Goal: Task Accomplishment & Management: Use online tool/utility

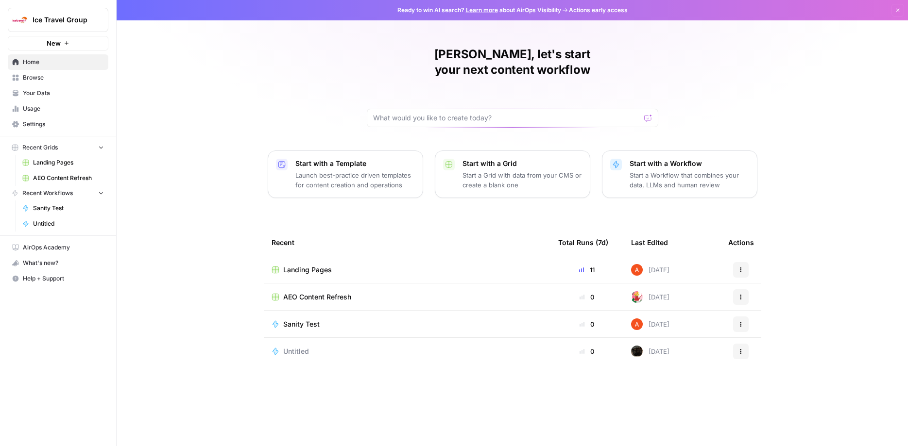
click at [54, 164] on span "Landing Pages" at bounding box center [68, 162] width 71 height 9
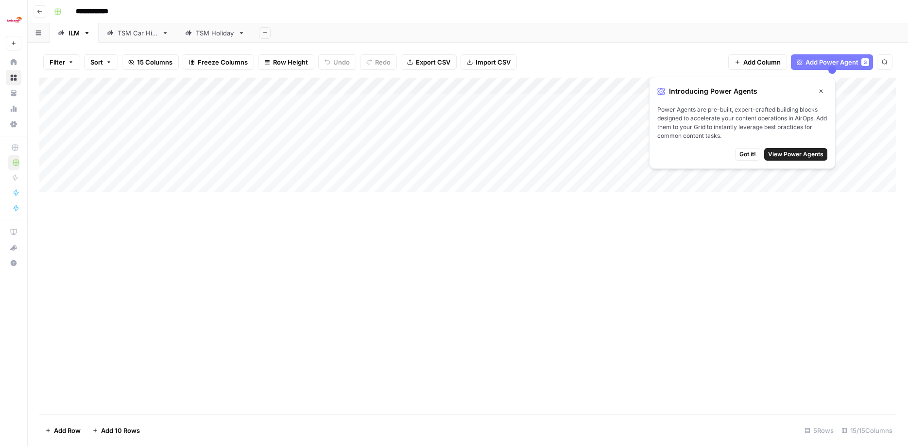
click at [139, 34] on div "TSM Car Hire" at bounding box center [138, 33] width 40 height 10
click at [407, 98] on div "Add Column" at bounding box center [467, 119] width 857 height 82
click at [451, 99] on div "Add Column" at bounding box center [467, 119] width 857 height 82
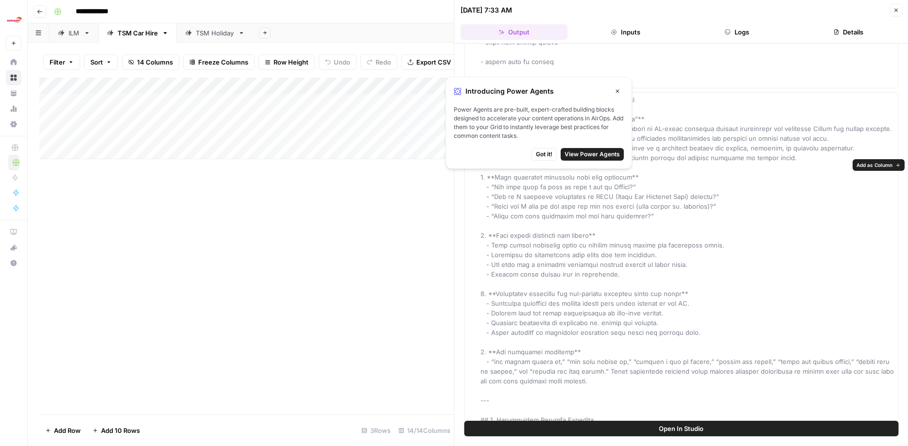
scroll to position [2081, 0]
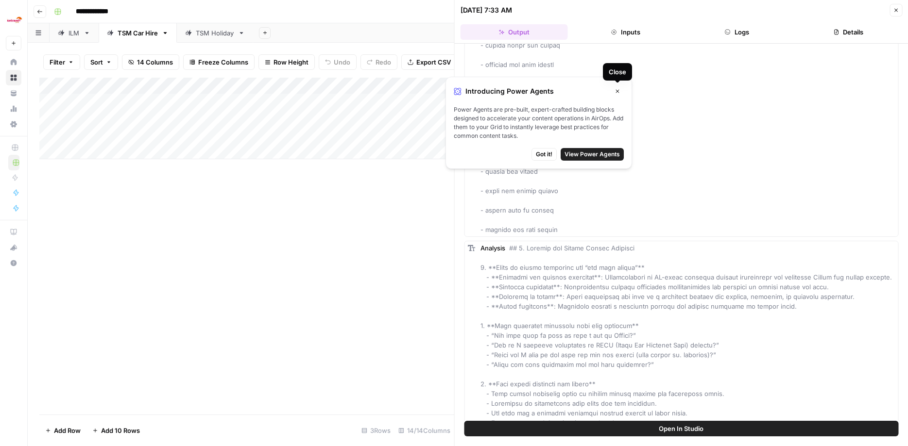
click at [617, 90] on icon "button" at bounding box center [618, 91] width 6 height 6
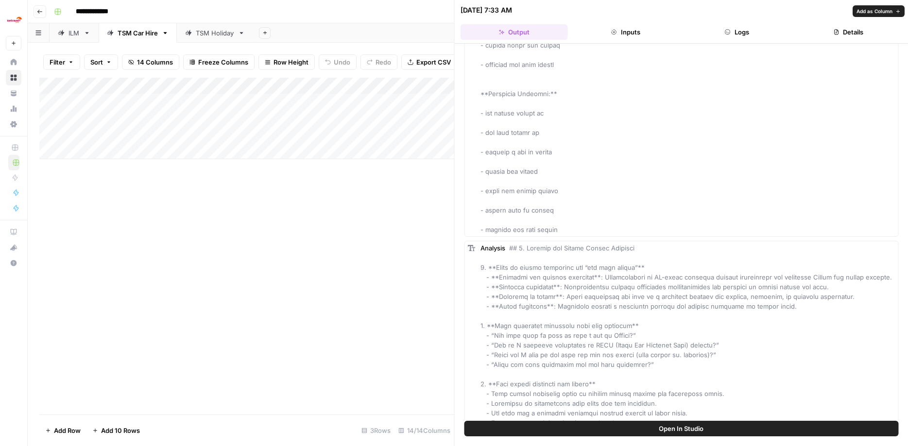
scroll to position [2280, 0]
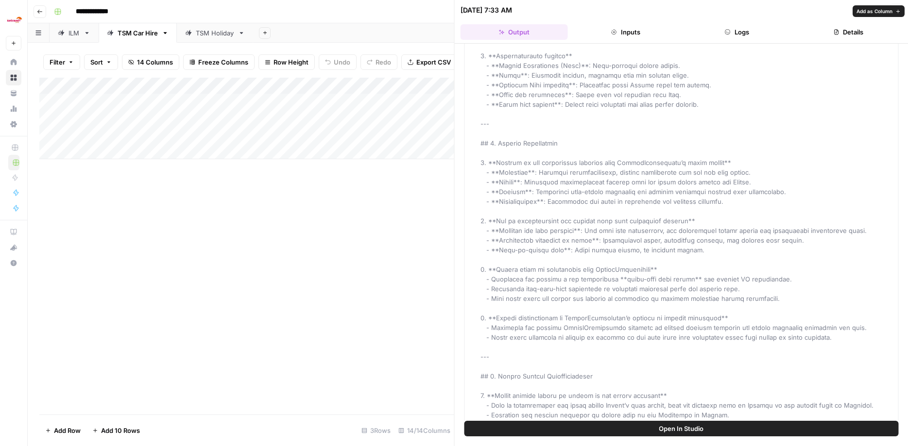
scroll to position [2973, 0]
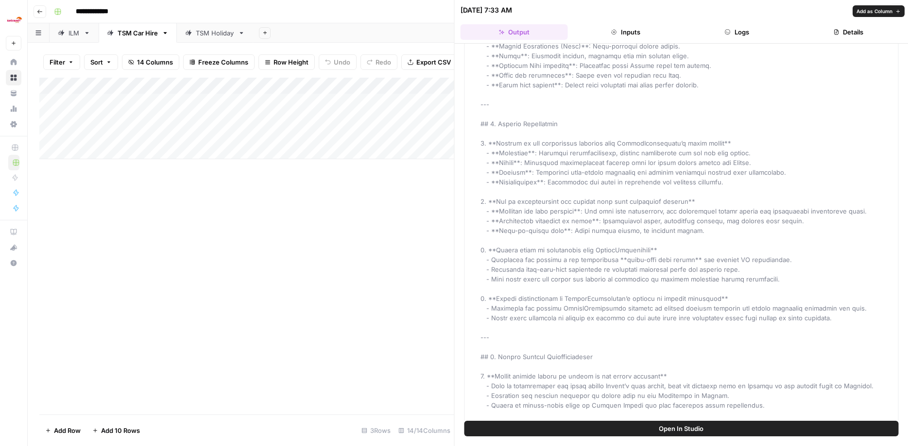
click at [647, 192] on div "Analysis" at bounding box center [687, 308] width 415 height 1914
type input "*****"
click at [719, 305] on span at bounding box center [688, 308] width 416 height 1912
click at [740, 186] on div "Analysis" at bounding box center [687, 308] width 415 height 1914
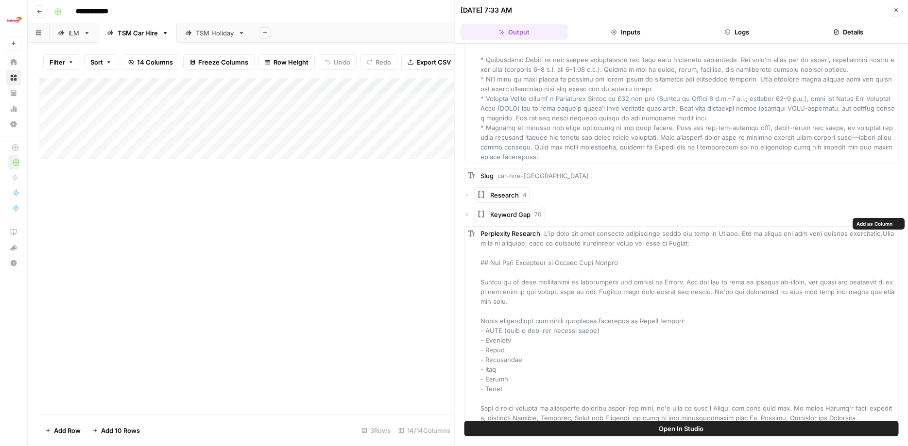
scroll to position [5154, 0]
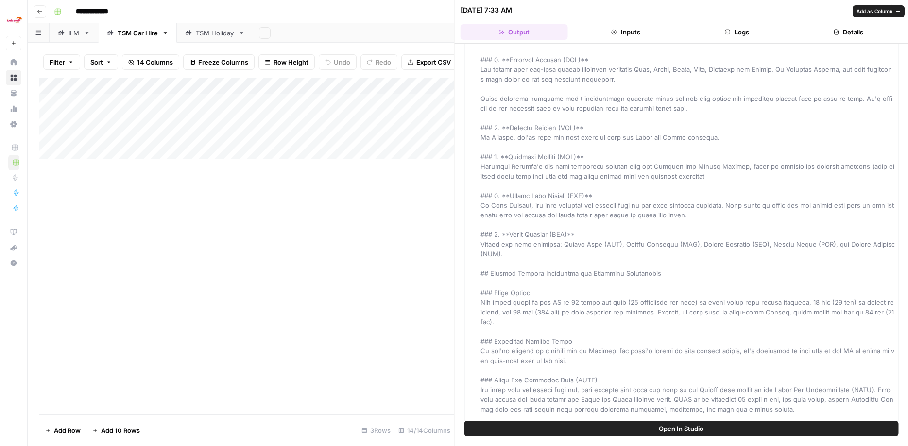
click at [666, 227] on div "Perplexity Research" at bounding box center [687, 283] width 415 height 1001
click at [689, 192] on span at bounding box center [688, 283] width 416 height 999
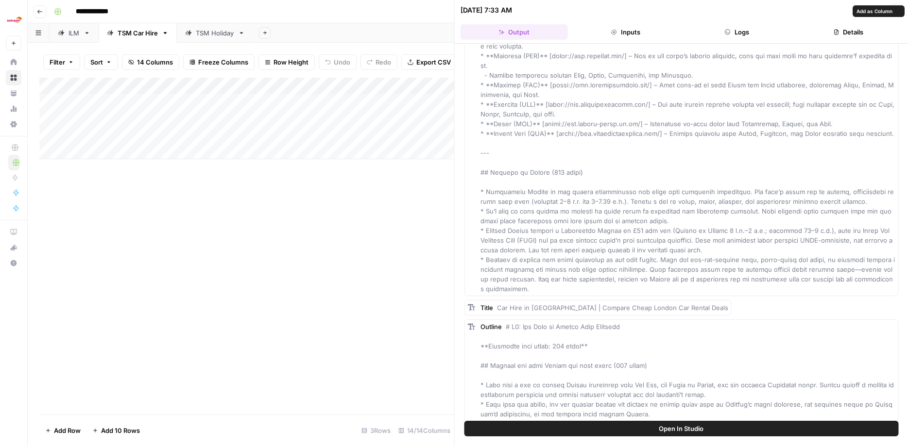
scroll to position [3928, 0]
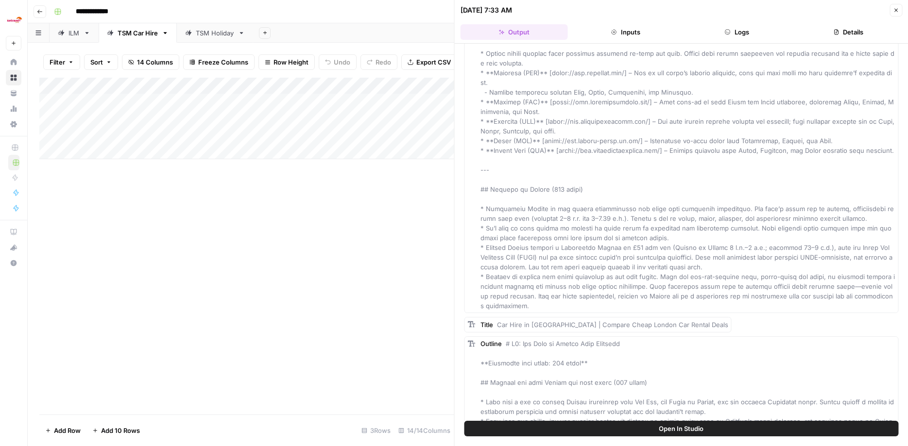
click at [841, 30] on button "Details" at bounding box center [848, 32] width 107 height 16
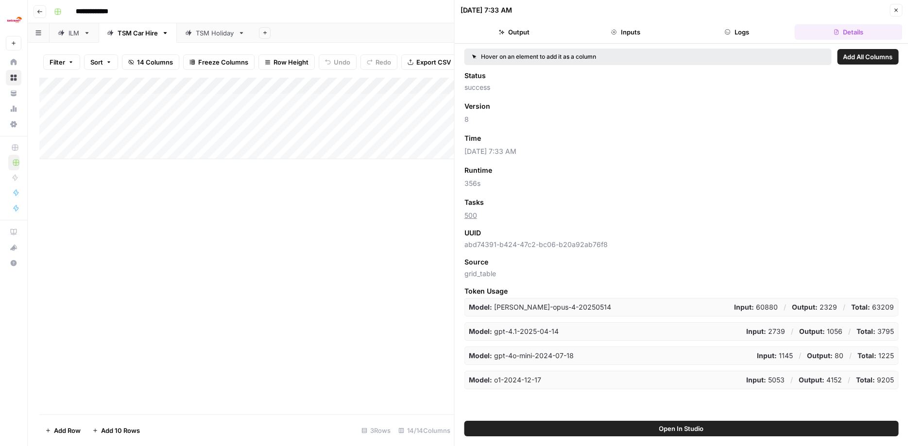
click at [737, 28] on button "Logs" at bounding box center [736, 32] width 107 height 16
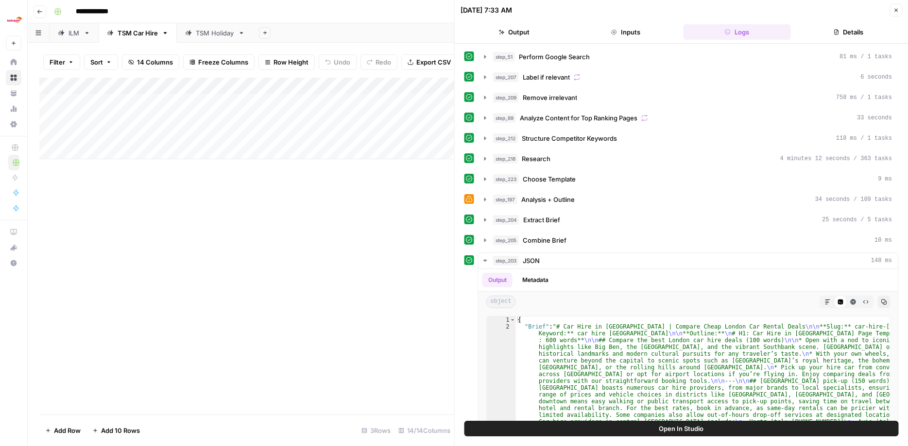
click at [628, 31] on button "Inputs" at bounding box center [625, 32] width 107 height 16
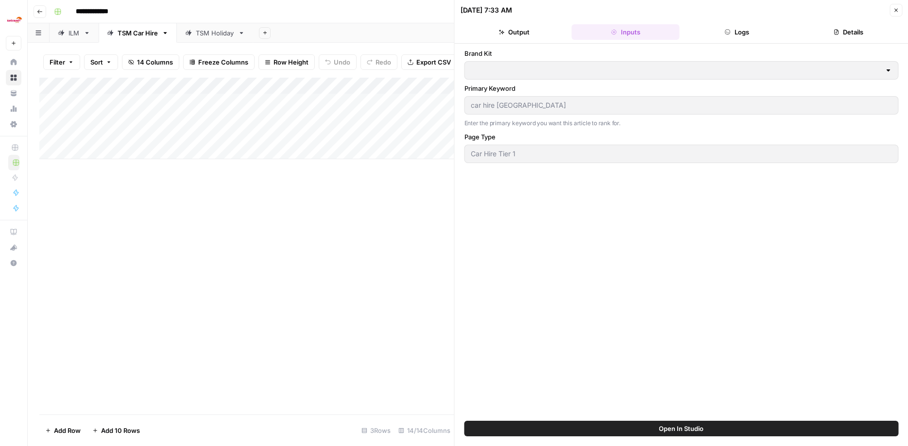
type input "TravelSupermarket"
click at [523, 32] on button "Output" at bounding box center [514, 32] width 107 height 16
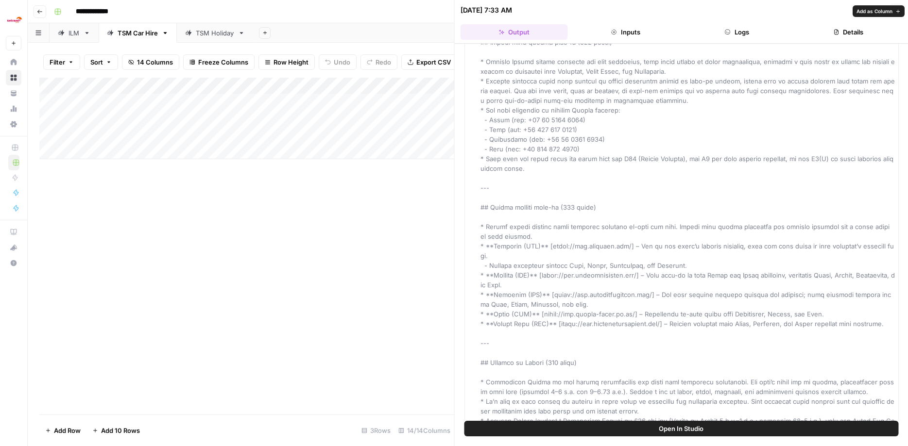
scroll to position [446, 0]
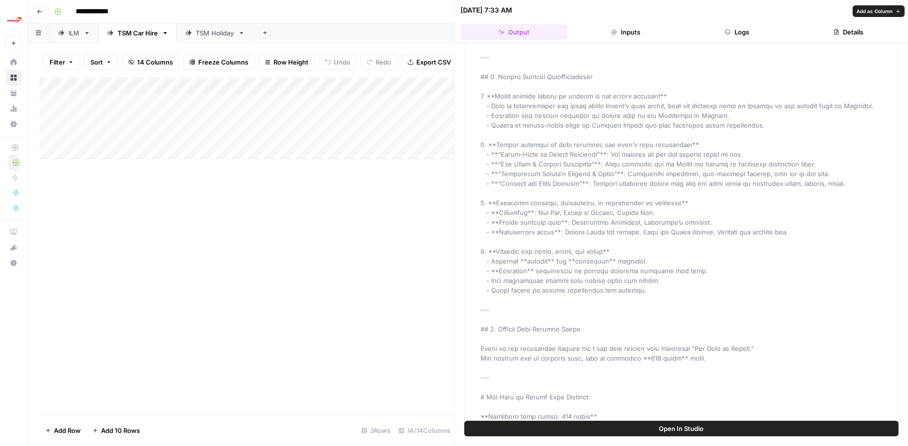
scroll to position [3271, 0]
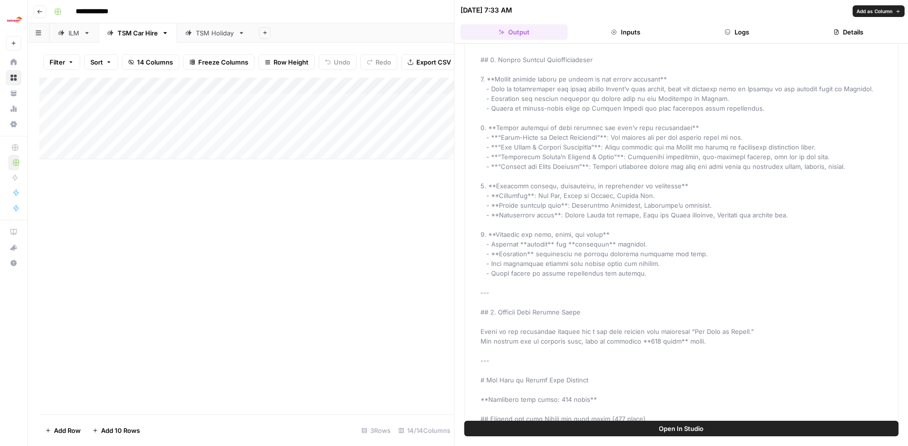
click at [690, 178] on div "Analysis" at bounding box center [687, 11] width 415 height 1914
click at [593, 266] on span at bounding box center [688, 11] width 416 height 1912
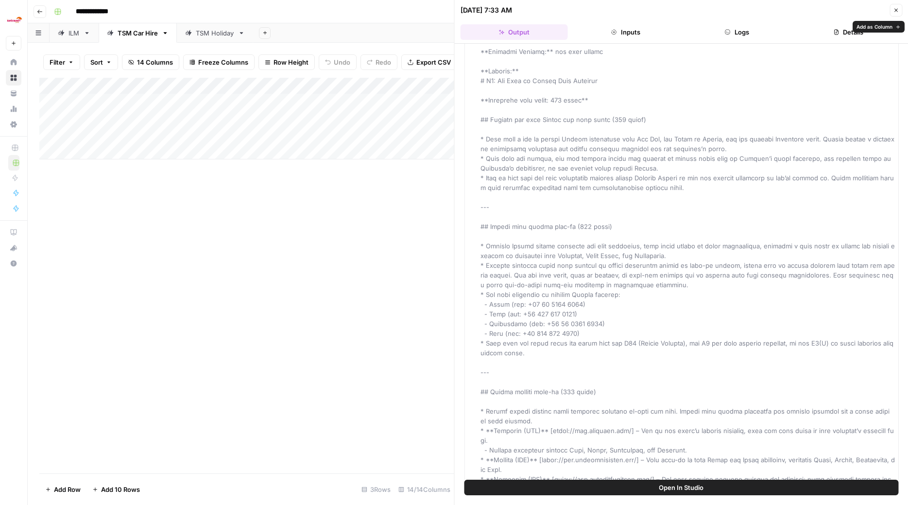
scroll to position [50, 0]
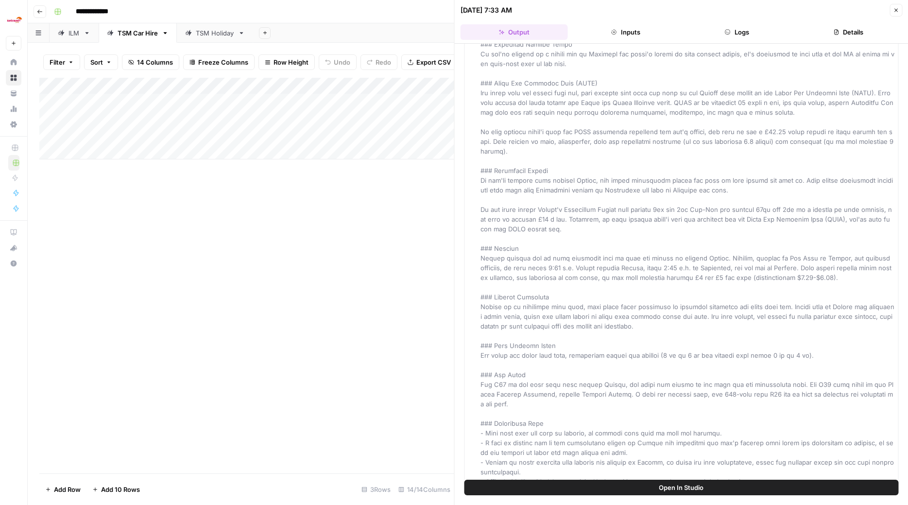
scroll to position [5456, 0]
click at [667, 446] on span "Open In Studio" at bounding box center [681, 487] width 45 height 10
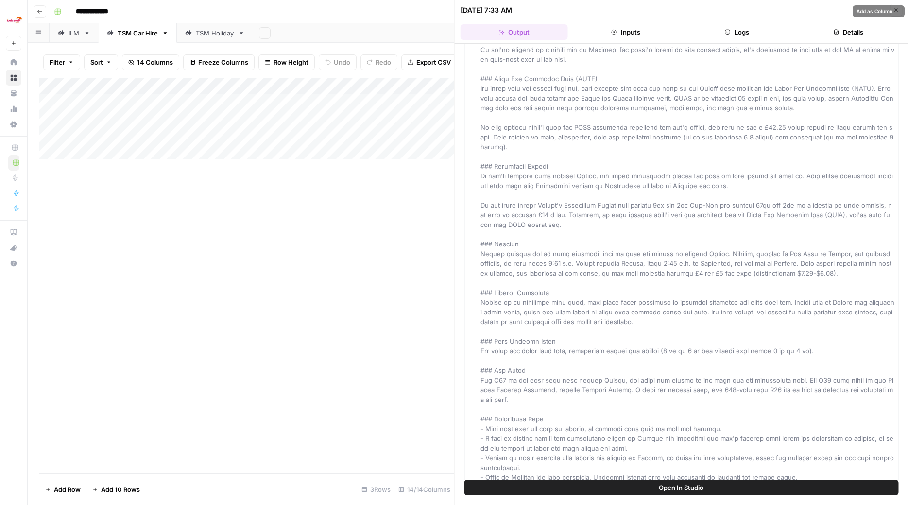
click at [449, 161] on div "Add Column" at bounding box center [246, 275] width 415 height 395
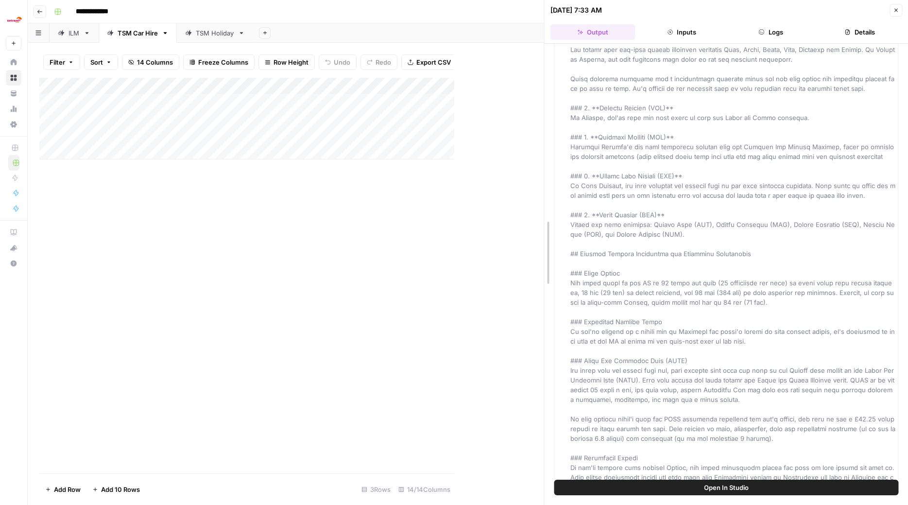
drag, startPoint x: 457, startPoint y: 161, endPoint x: 584, endPoint y: 171, distance: 127.6
click at [590, 171] on div "08/21/25 at 7:33 AM Close Output Inputs Logs Details Hover on an element to add…" at bounding box center [726, 252] width 364 height 505
drag, startPoint x: 546, startPoint y: 226, endPoint x: 649, endPoint y: 224, distance: 103.0
click at [649, 224] on div "08/21/25 at 7:33 AM Close Output Inputs Logs Details Hover on an element to add…" at bounding box center [726, 252] width 364 height 505
drag, startPoint x: 542, startPoint y: 223, endPoint x: 569, endPoint y: 217, distance: 27.9
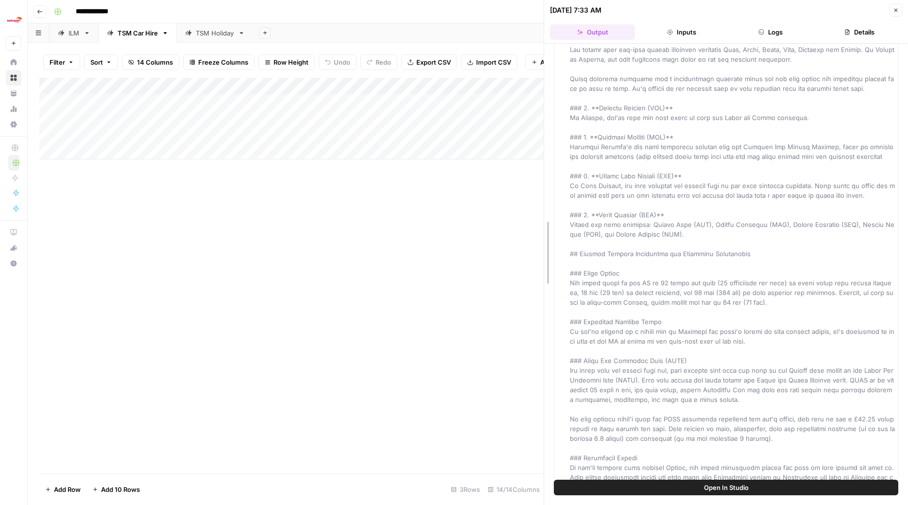
click at [606, 217] on div "08/21/25 at 7:33 AM Close Output Inputs Logs Details Hover on an element to add…" at bounding box center [726, 252] width 364 height 505
click at [484, 226] on div "Add Column" at bounding box center [291, 275] width 504 height 395
click at [896, 11] on icon "button" at bounding box center [896, 10] width 6 height 6
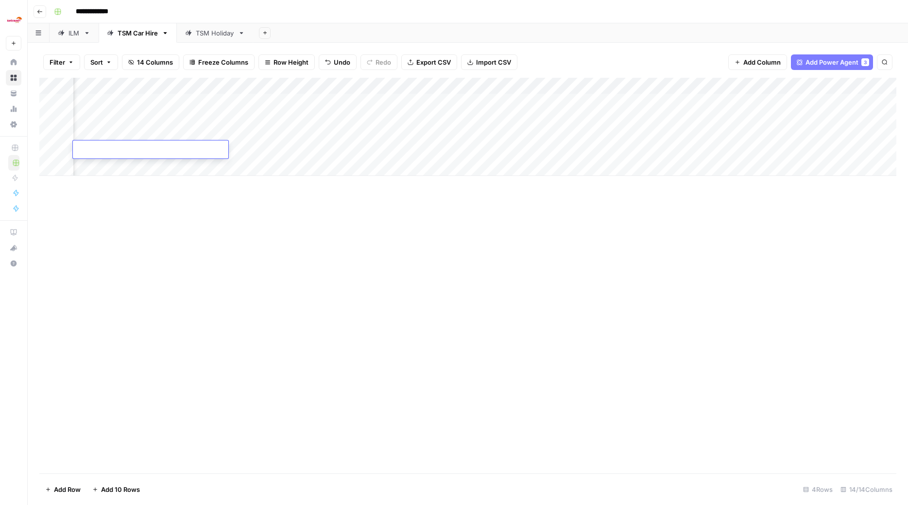
scroll to position [0, 508]
click at [789, 98] on div "Add Column" at bounding box center [467, 127] width 857 height 98
click at [833, 99] on div "Add Column" at bounding box center [467, 127] width 857 height 98
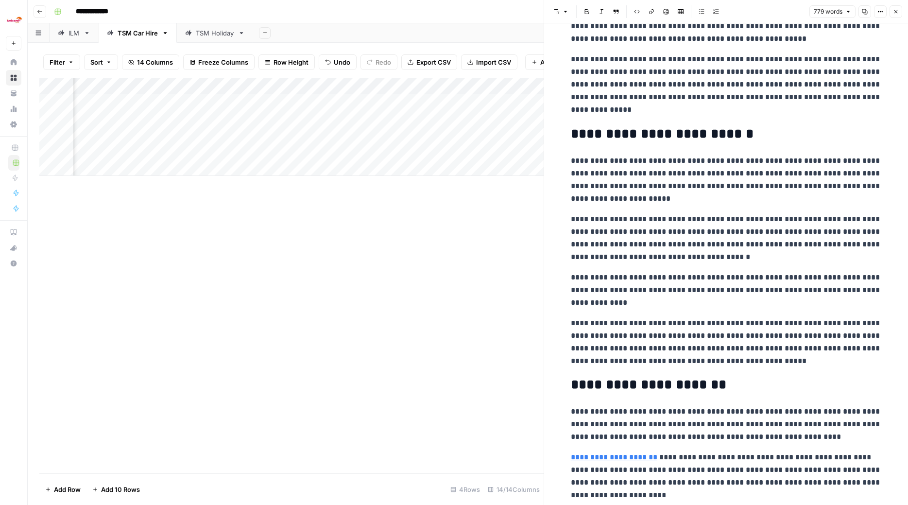
scroll to position [233, 0]
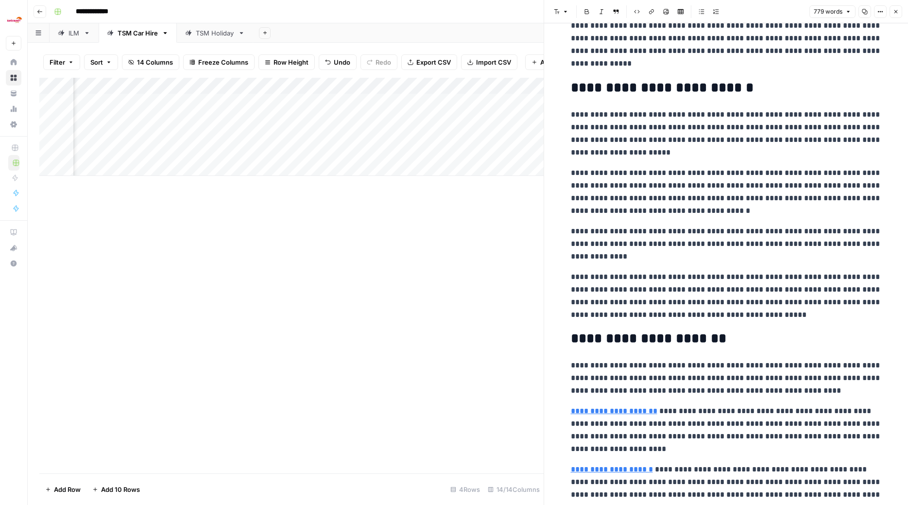
click at [727, 204] on p "**********" at bounding box center [726, 192] width 311 height 51
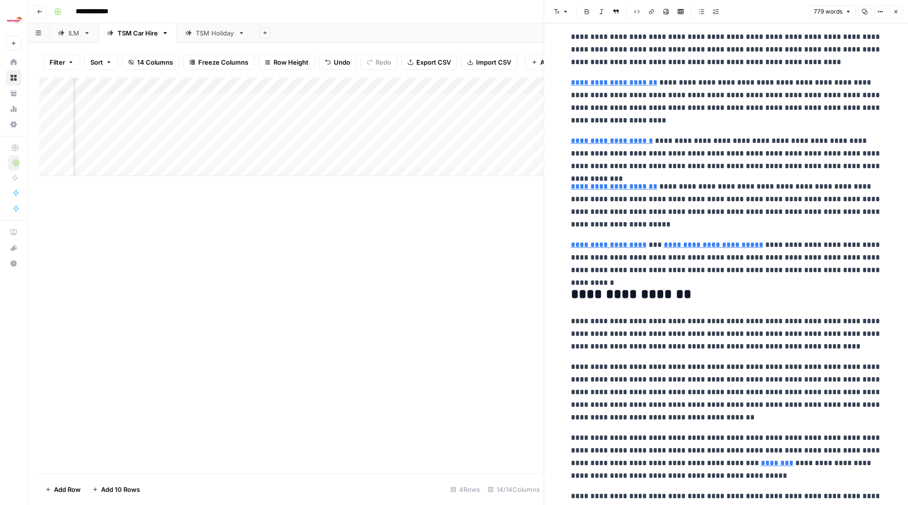
scroll to position [583, 0]
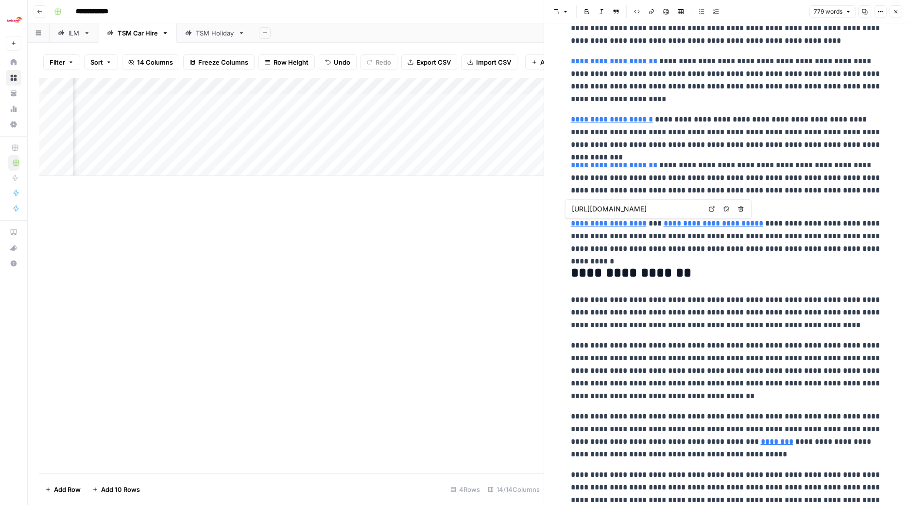
type input "https://www.londoncityairport.com/"
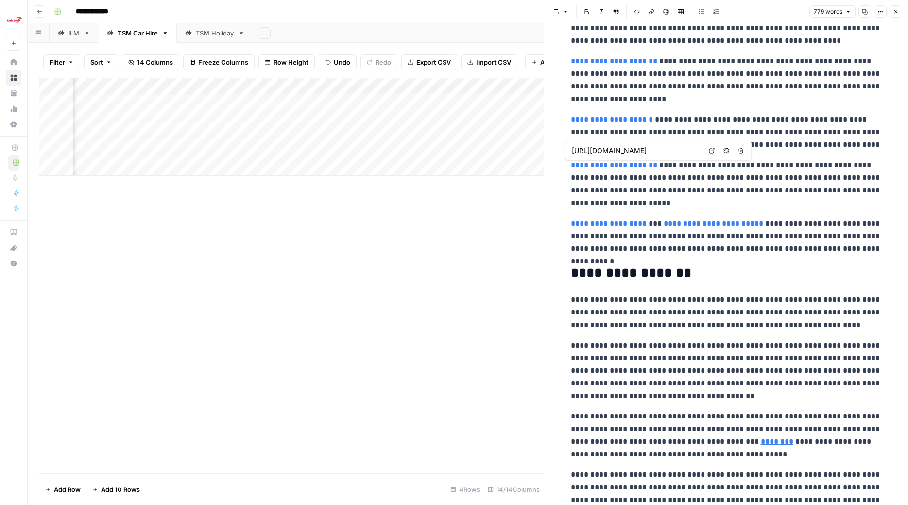
type input "https://www.gatwickairport.com/"
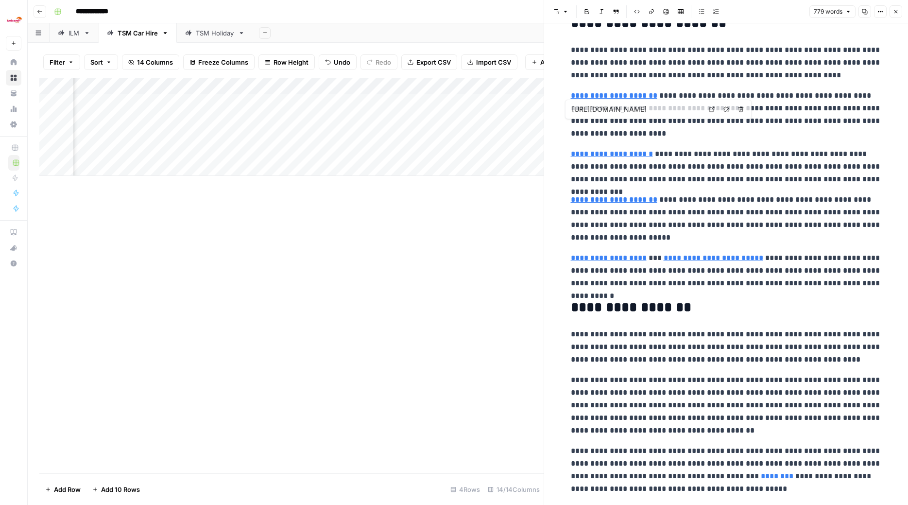
scroll to position [645, 0]
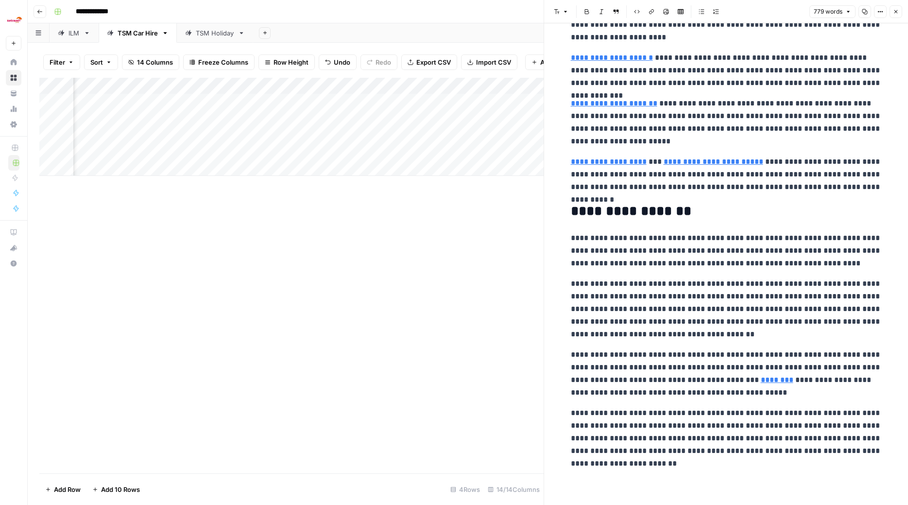
click at [680, 260] on p "**********" at bounding box center [726, 251] width 311 height 38
click at [622, 265] on p "**********" at bounding box center [726, 251] width 311 height 38
click at [673, 259] on p "**********" at bounding box center [726, 251] width 311 height 38
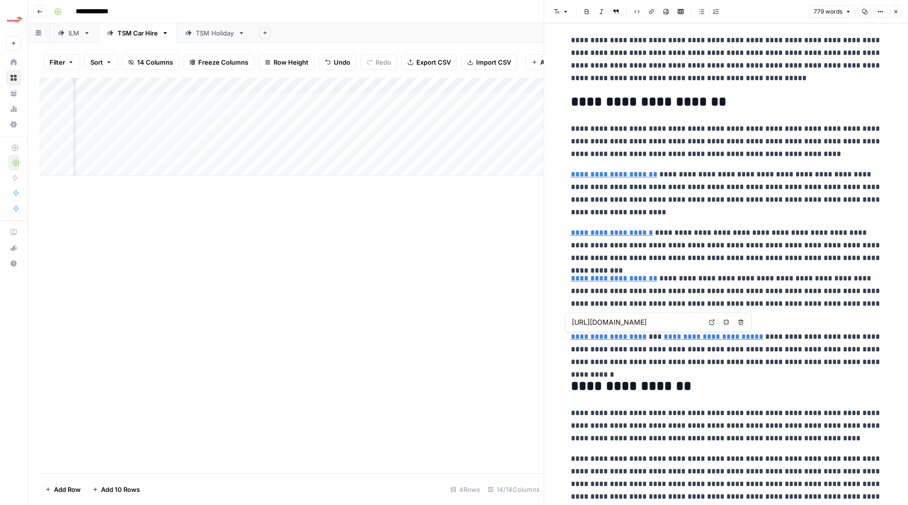
type input "https://www.londoncityairport.com/"
click at [785, 163] on div "**********" at bounding box center [726, 109] width 323 height 1080
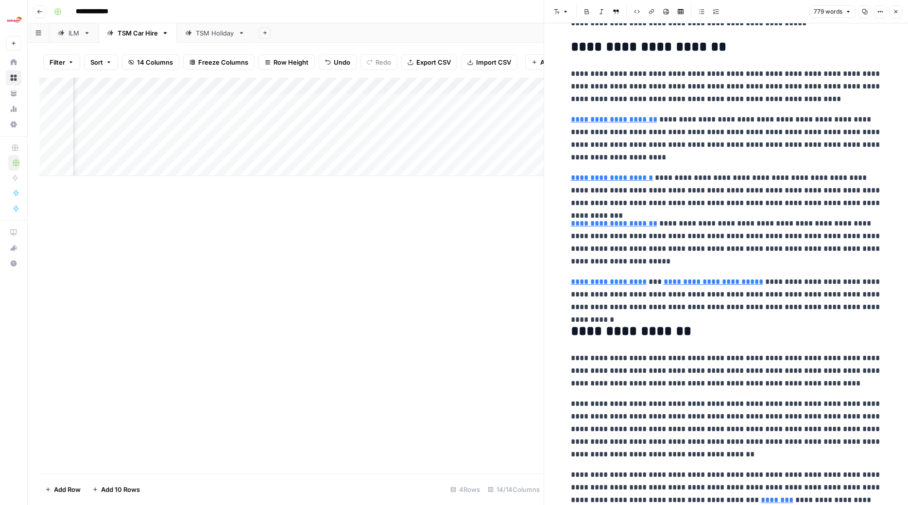
scroll to position [645, 0]
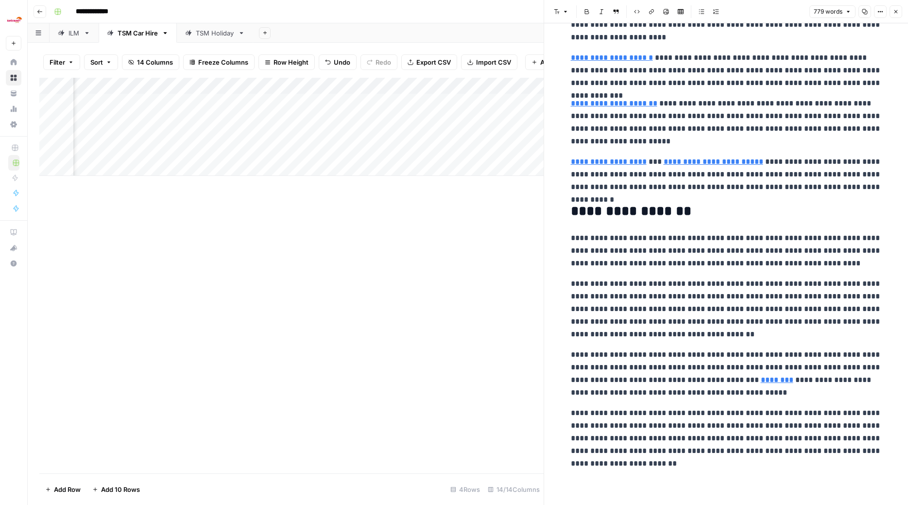
click at [782, 291] on p "**********" at bounding box center [726, 308] width 311 height 63
click at [897, 11] on icon "button" at bounding box center [896, 12] width 6 height 6
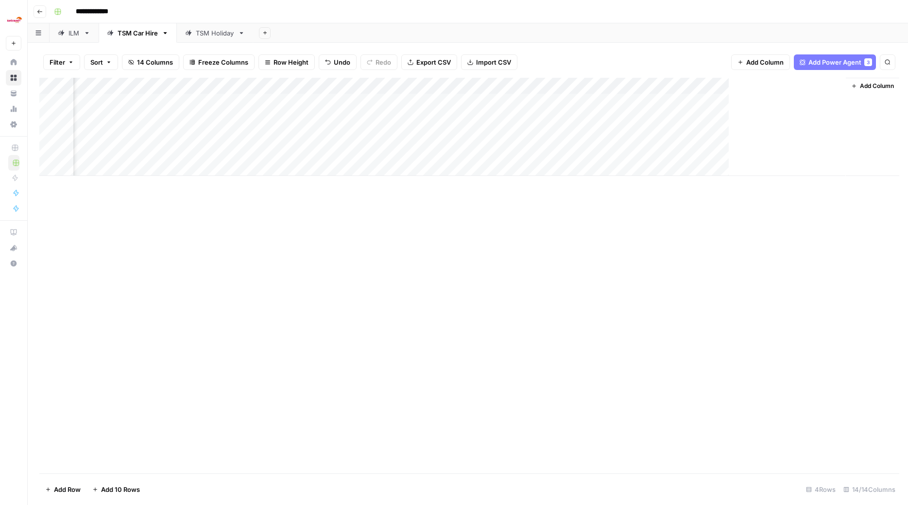
scroll to position [0, 497]
click at [801, 120] on div "Add Column" at bounding box center [467, 127] width 857 height 98
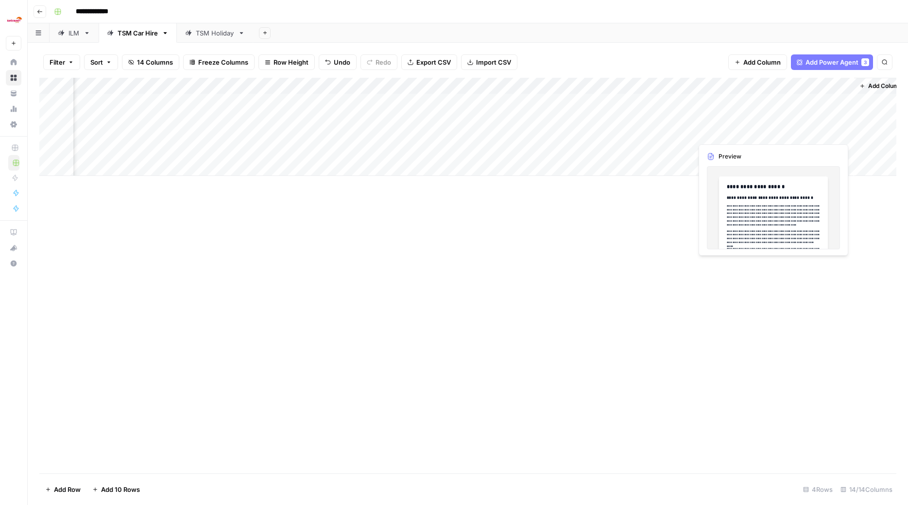
click at [789, 134] on div "Add Column" at bounding box center [467, 127] width 857 height 98
click at [827, 131] on div "Add Column" at bounding box center [467, 127] width 857 height 98
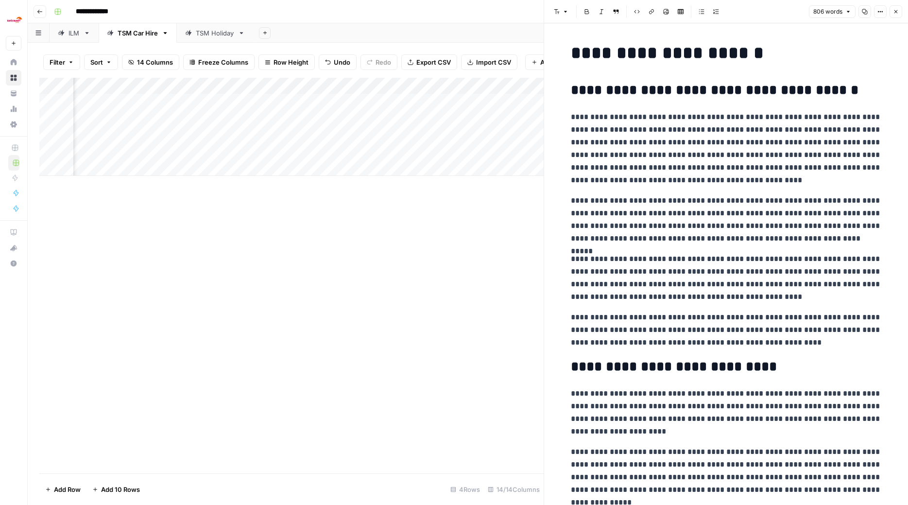
click at [718, 166] on p "**********" at bounding box center [726, 149] width 311 height 76
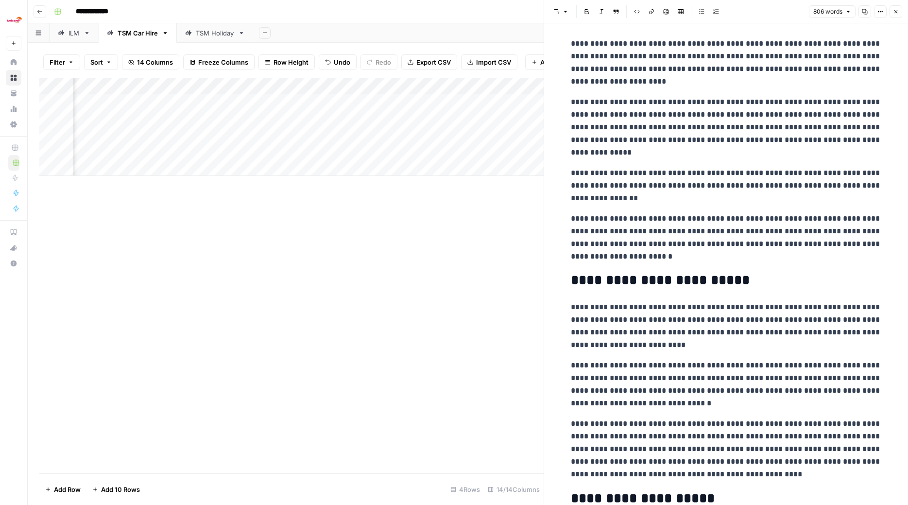
scroll to position [675, 0]
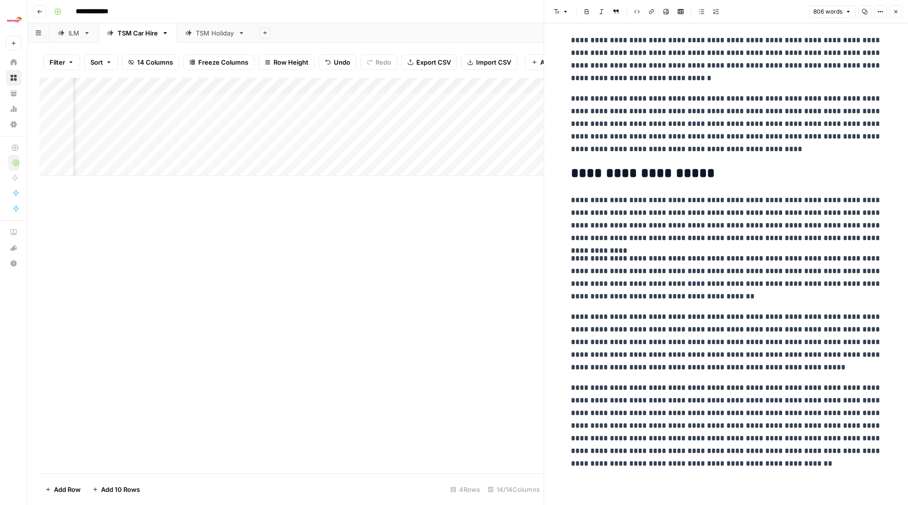
click at [895, 13] on icon "button" at bounding box center [896, 12] width 6 height 6
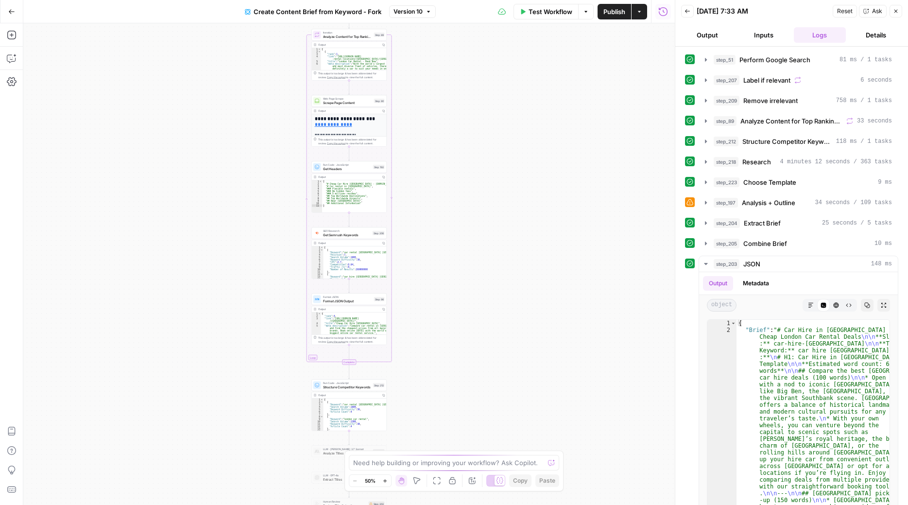
click at [583, 197] on div "Workflow Set Inputs Inputs Google Search Perform Google Search Step 51 Output C…" at bounding box center [349, 263] width 652 height 481
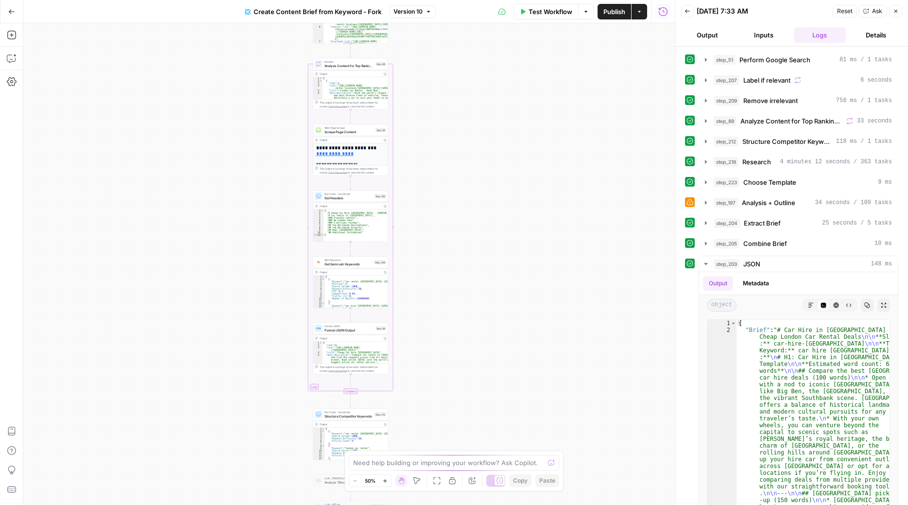
scroll to position [242, 0]
